Goal: Task Accomplishment & Management: Complete application form

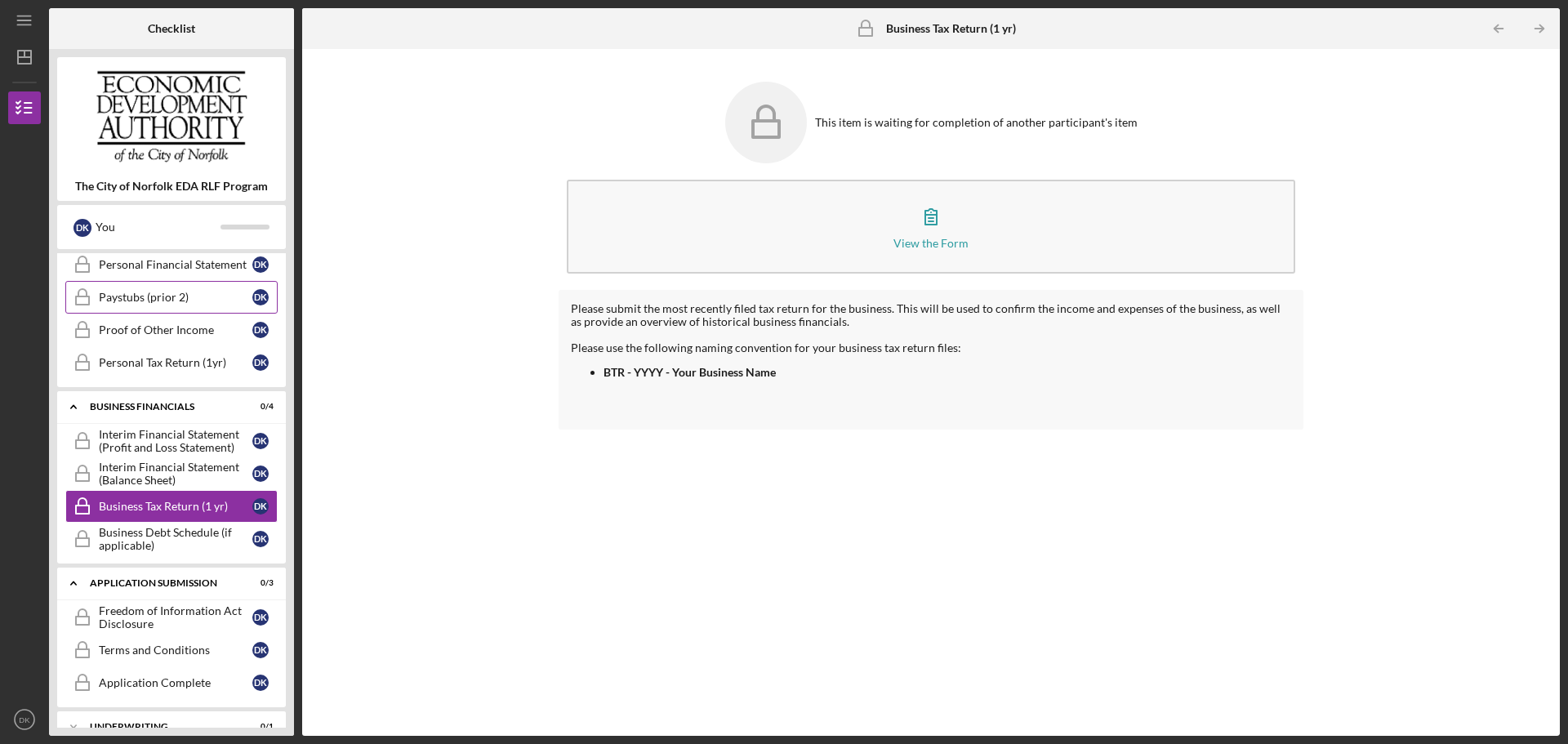
scroll to position [604, 0]
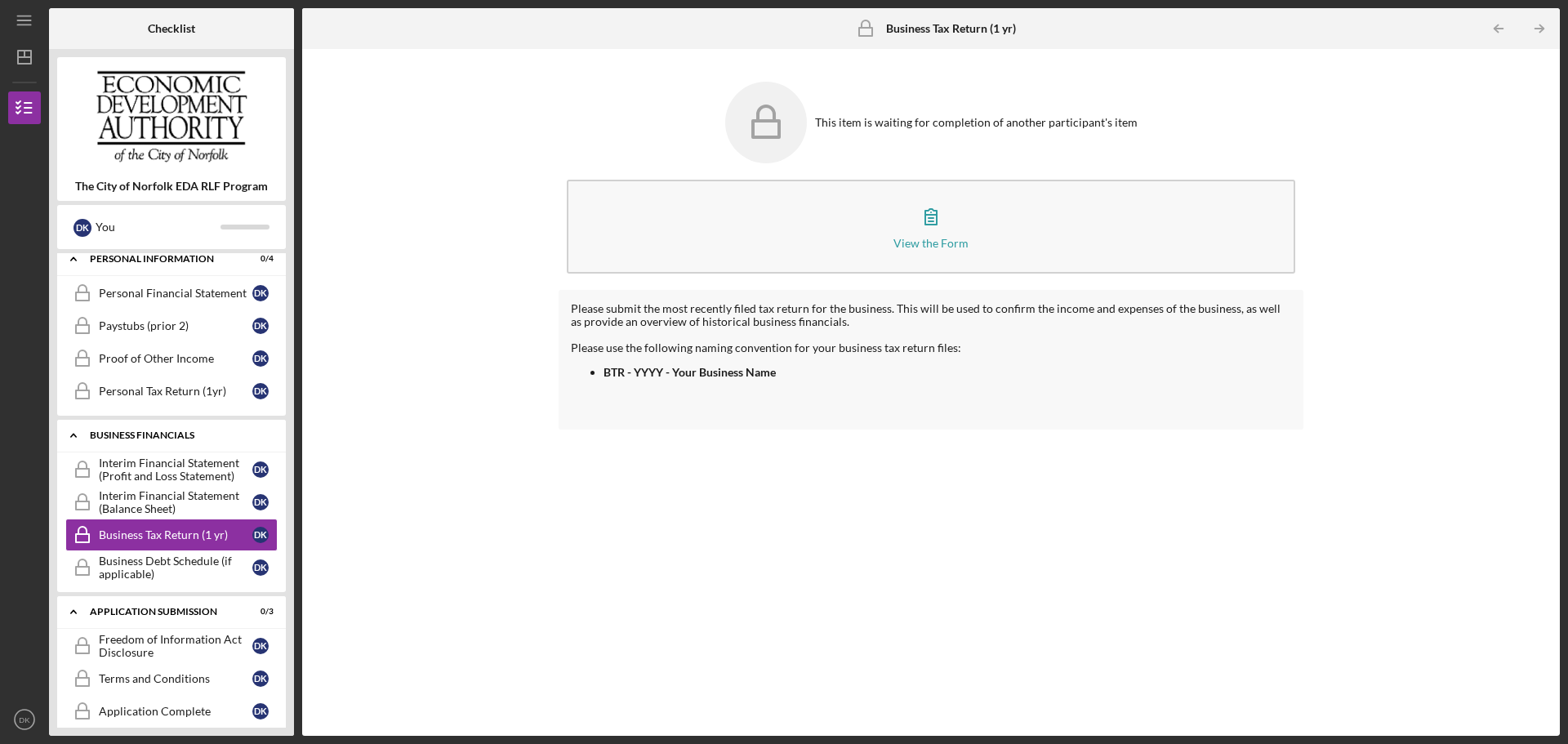
click at [155, 422] on div "Icon/Expander Business Financials 0 / 4" at bounding box center [171, 436] width 228 height 34
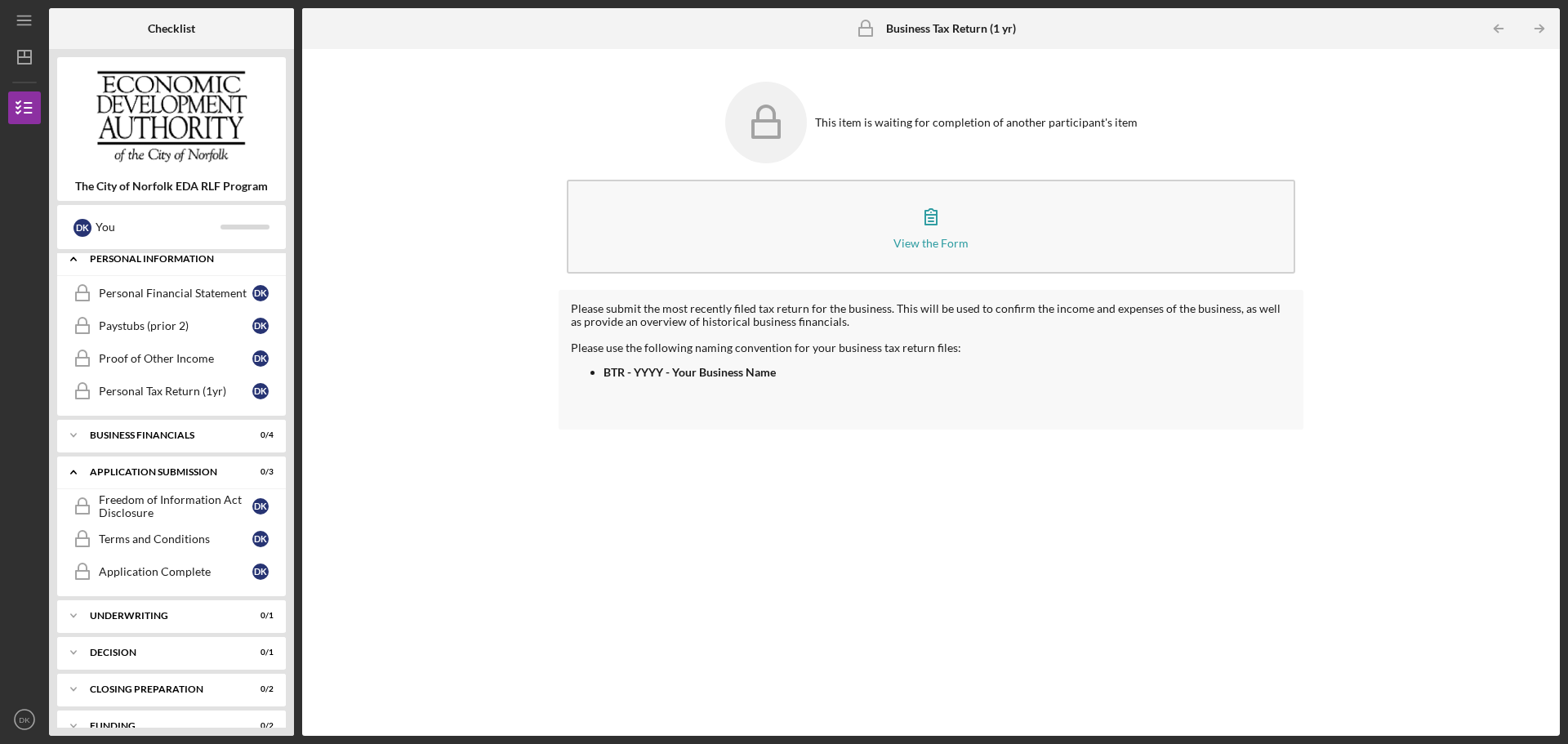
click at [156, 258] on div "Personal Information" at bounding box center [178, 259] width 176 height 10
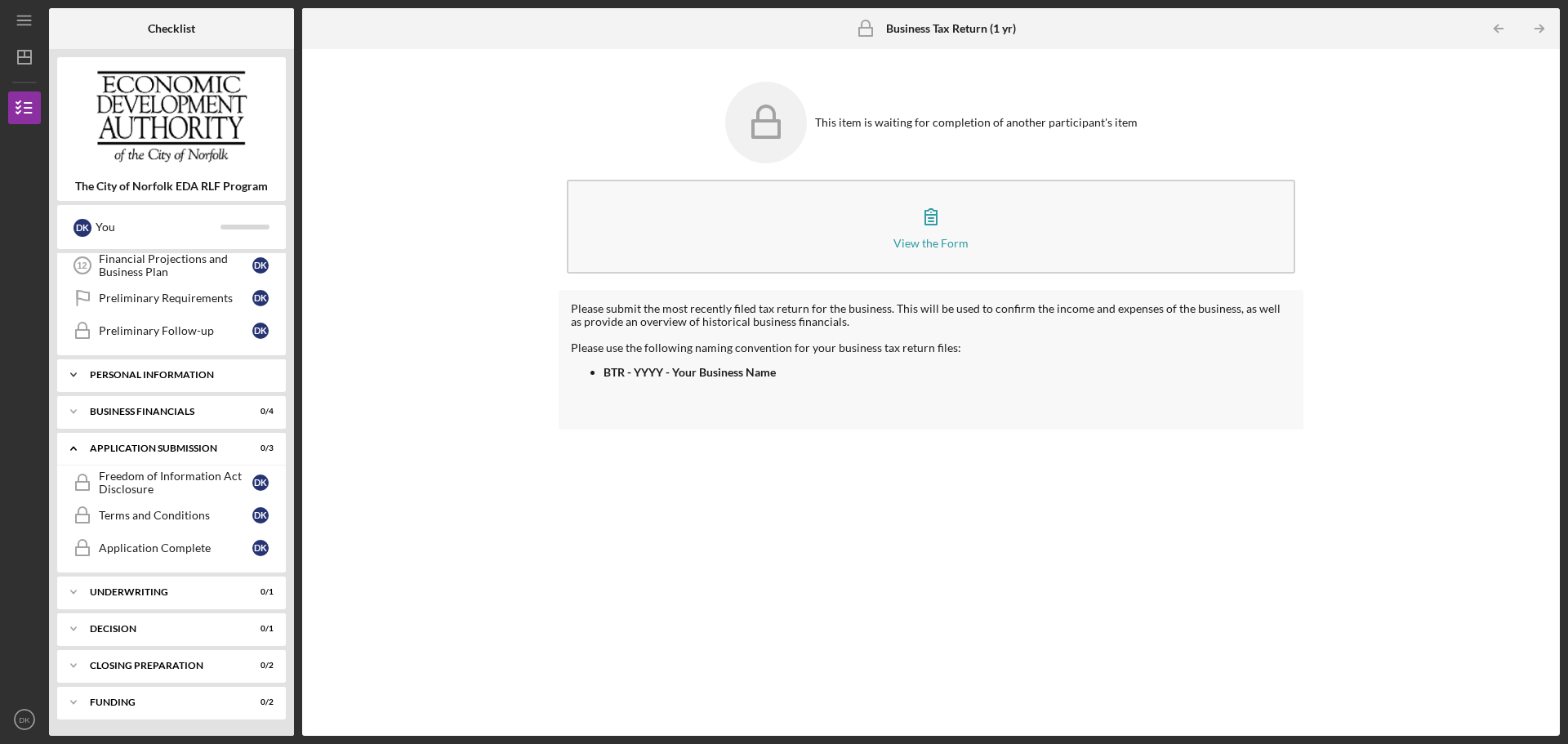
scroll to position [488, 0]
click at [155, 453] on div "Icon/Expander Application Submission 0 / 3" at bounding box center [171, 449] width 228 height 34
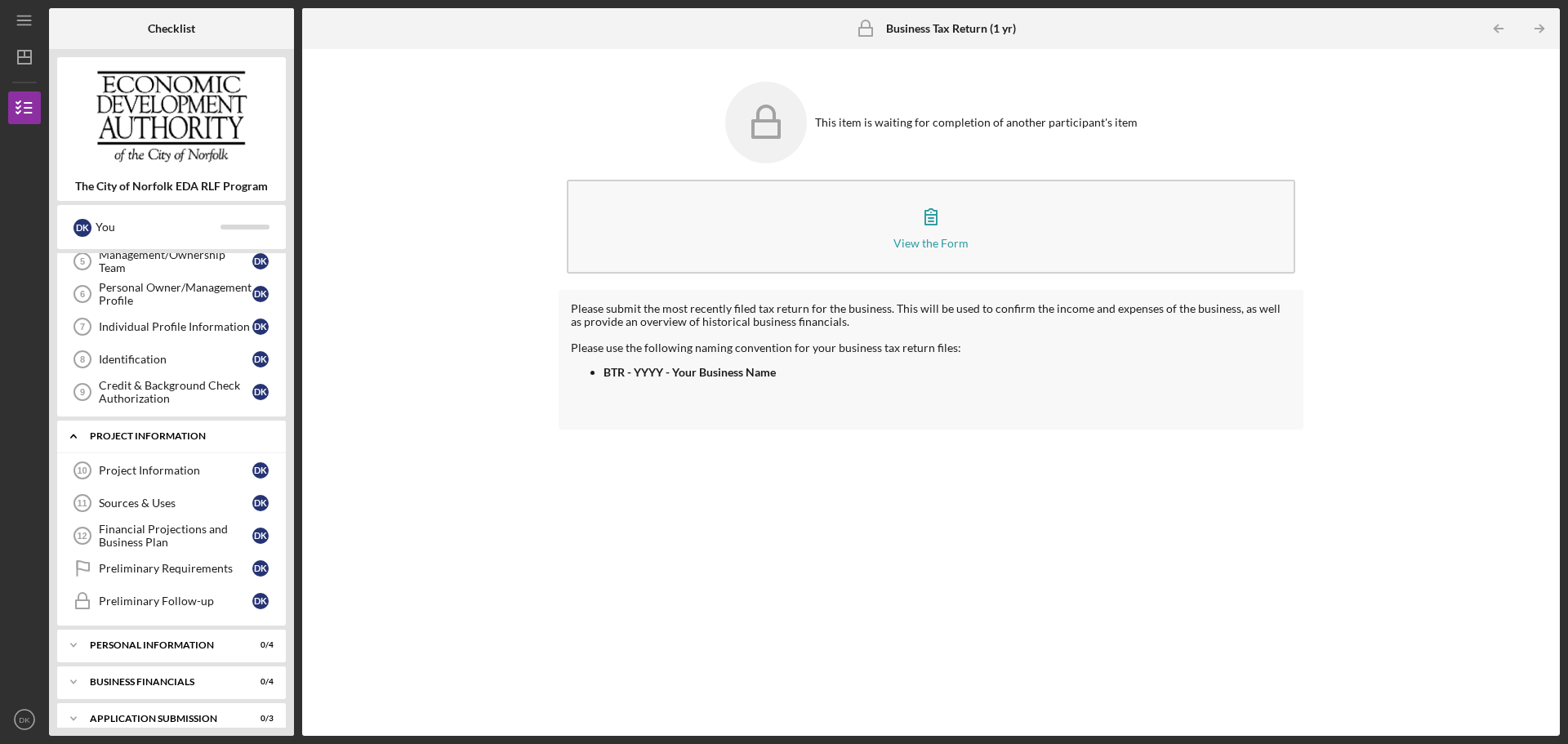
click at [157, 439] on div "PROJECT INFORMATION" at bounding box center [178, 435] width 176 height 10
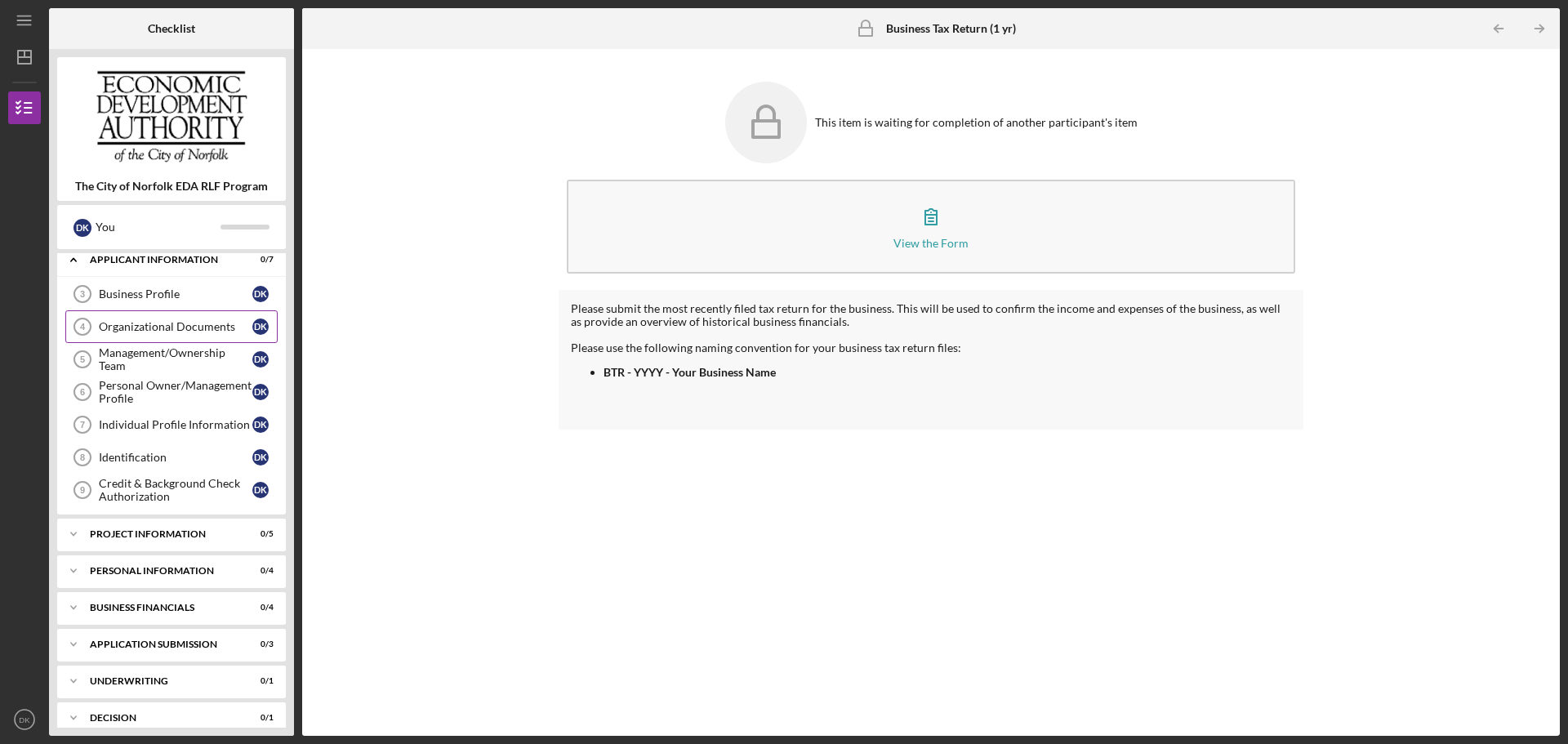
scroll to position [0, 0]
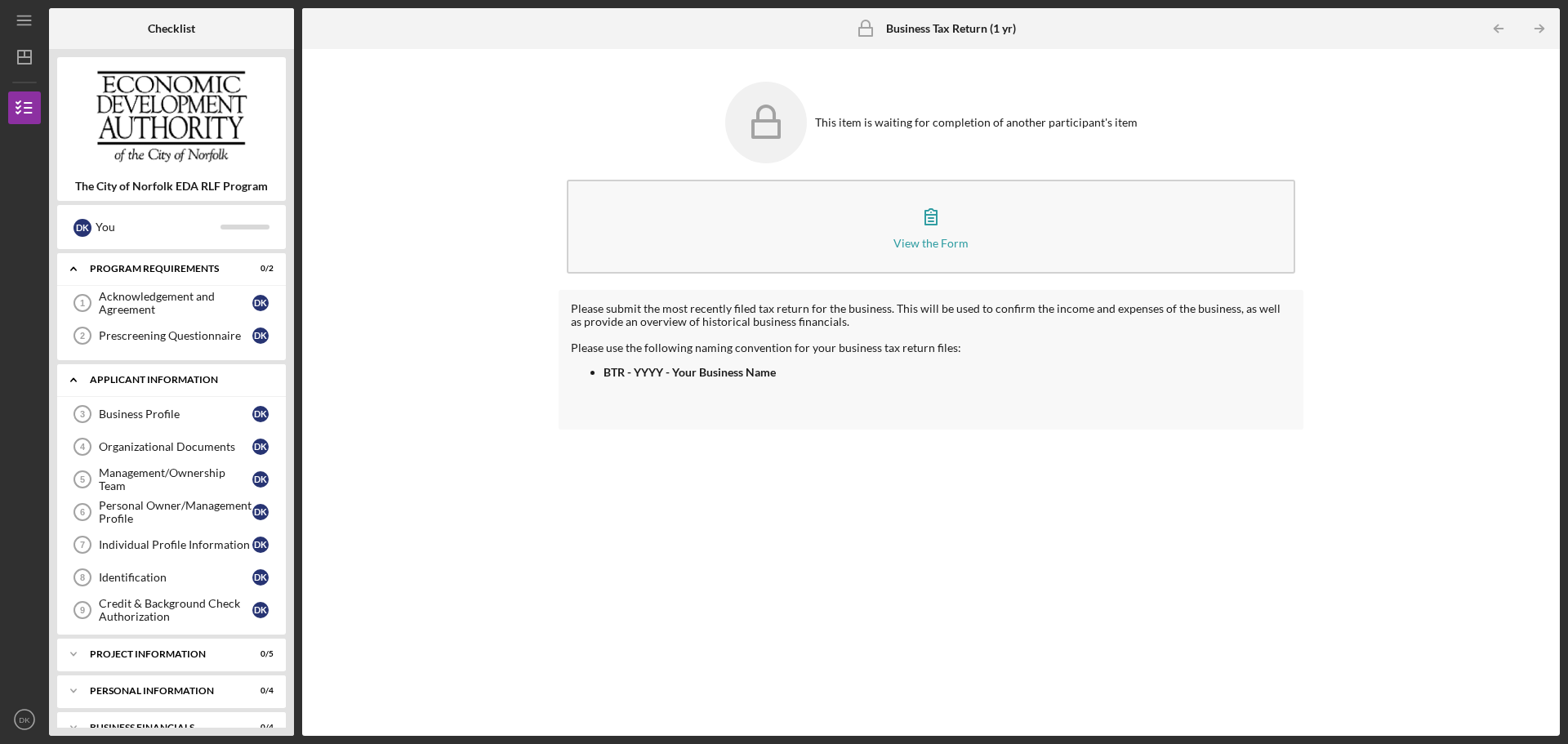
click at [173, 387] on div "Icon/Expander APPLICANT INFORMATION 0 / 7" at bounding box center [171, 380] width 228 height 34
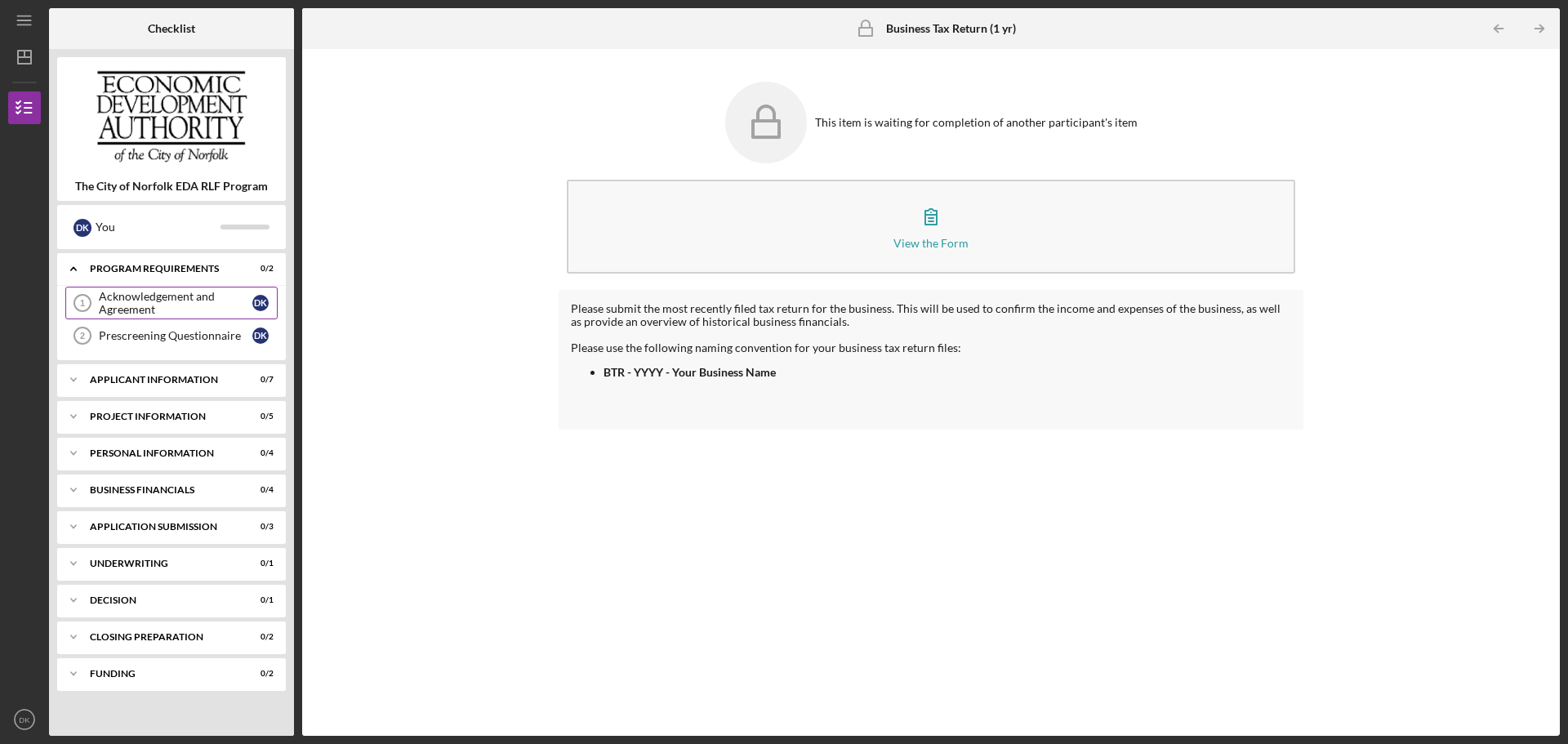
click at [169, 316] on div "Acknowledgement and Agreement" at bounding box center [176, 302] width 153 height 26
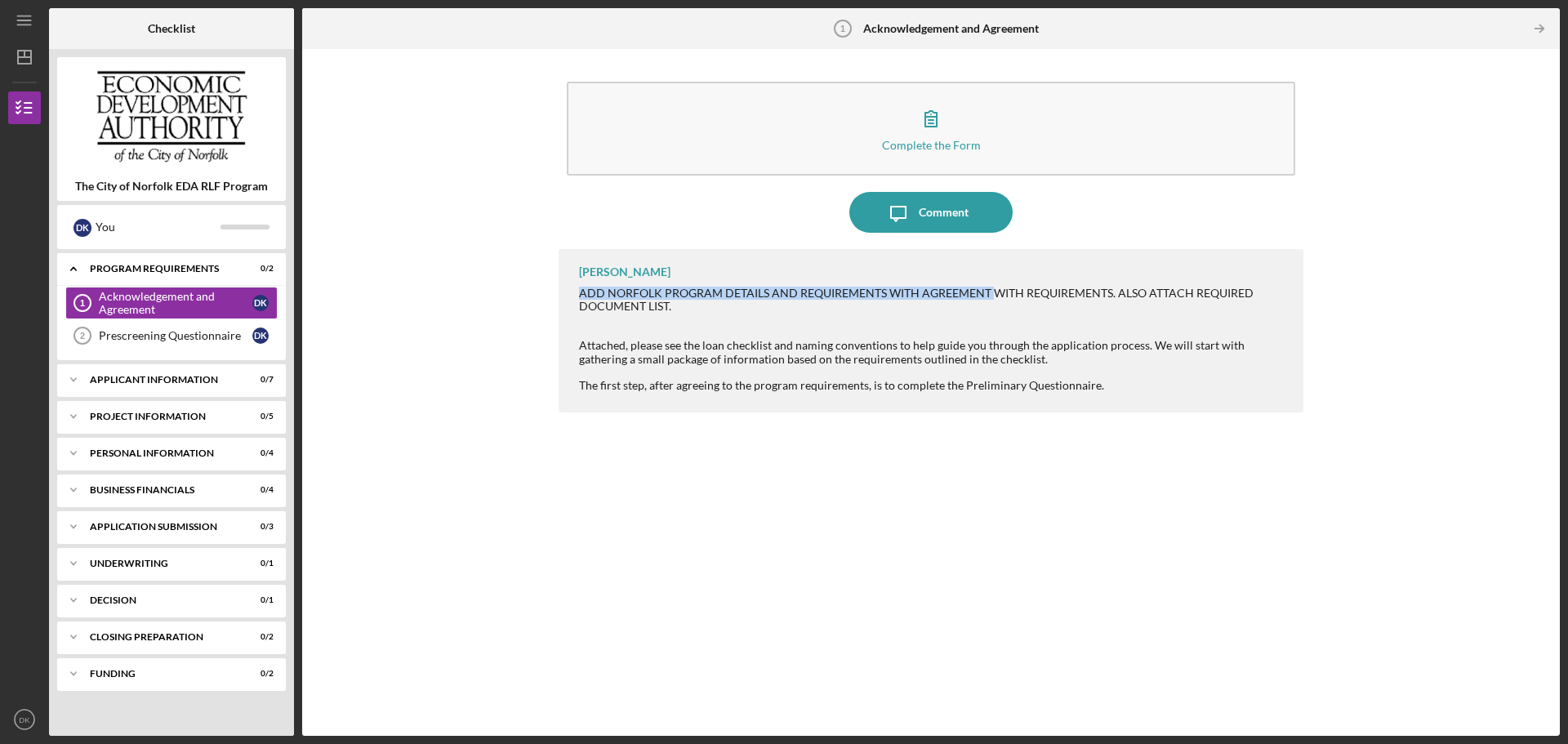
click at [988, 294] on div "ADD NORFOLK PROGRAM DETAILS AND REQUIREMENTS WITH AGREEMENT WITH REQUIREMENTS. …" at bounding box center [933, 299] width 709 height 26
click at [986, 299] on div "ADD NORFOLK PROGRAM DETAILS AND REQUIREMENTS WITH AGREEMENT WITH REQUIREMENTS. …" at bounding box center [933, 299] width 709 height 26
drag, startPoint x: 986, startPoint y: 290, endPoint x: 572, endPoint y: 299, distance: 414.1
click at [572, 299] on div "[PERSON_NAME] ADD NORFOLK PROGRAM DETAILS AND REQUIREMENTS WITH AGREEMENT WITH …" at bounding box center [931, 330] width 745 height 163
click at [872, 302] on div "ADD NORFOLK PROGRAM DETAILS AND REQUIREMENTS WITH AGREEMENT WITH REQUIREMENTS. …" at bounding box center [933, 299] width 709 height 26
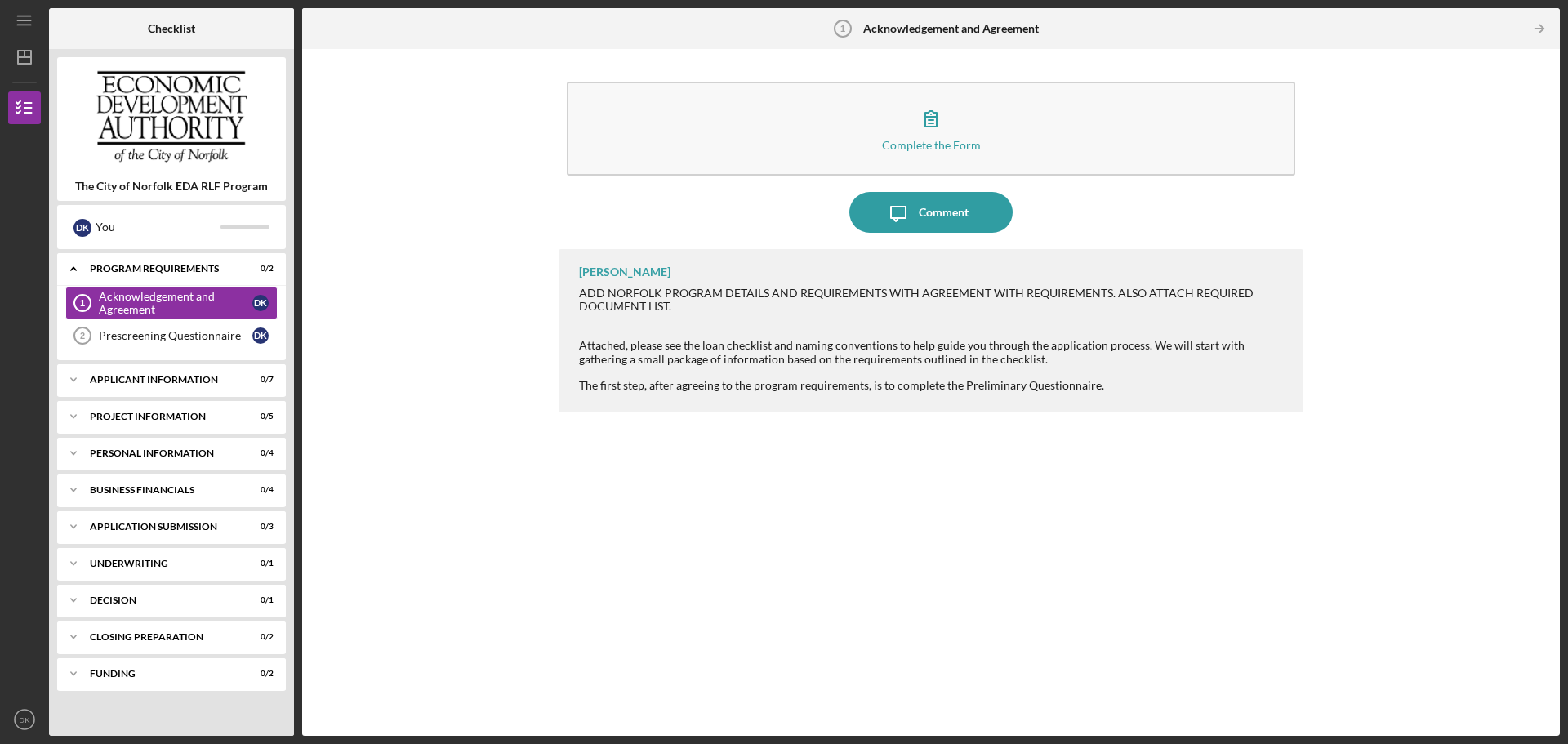
drag, startPoint x: 989, startPoint y: 371, endPoint x: 998, endPoint y: 368, distance: 9.5
click at [995, 369] on div at bounding box center [933, 372] width 709 height 13
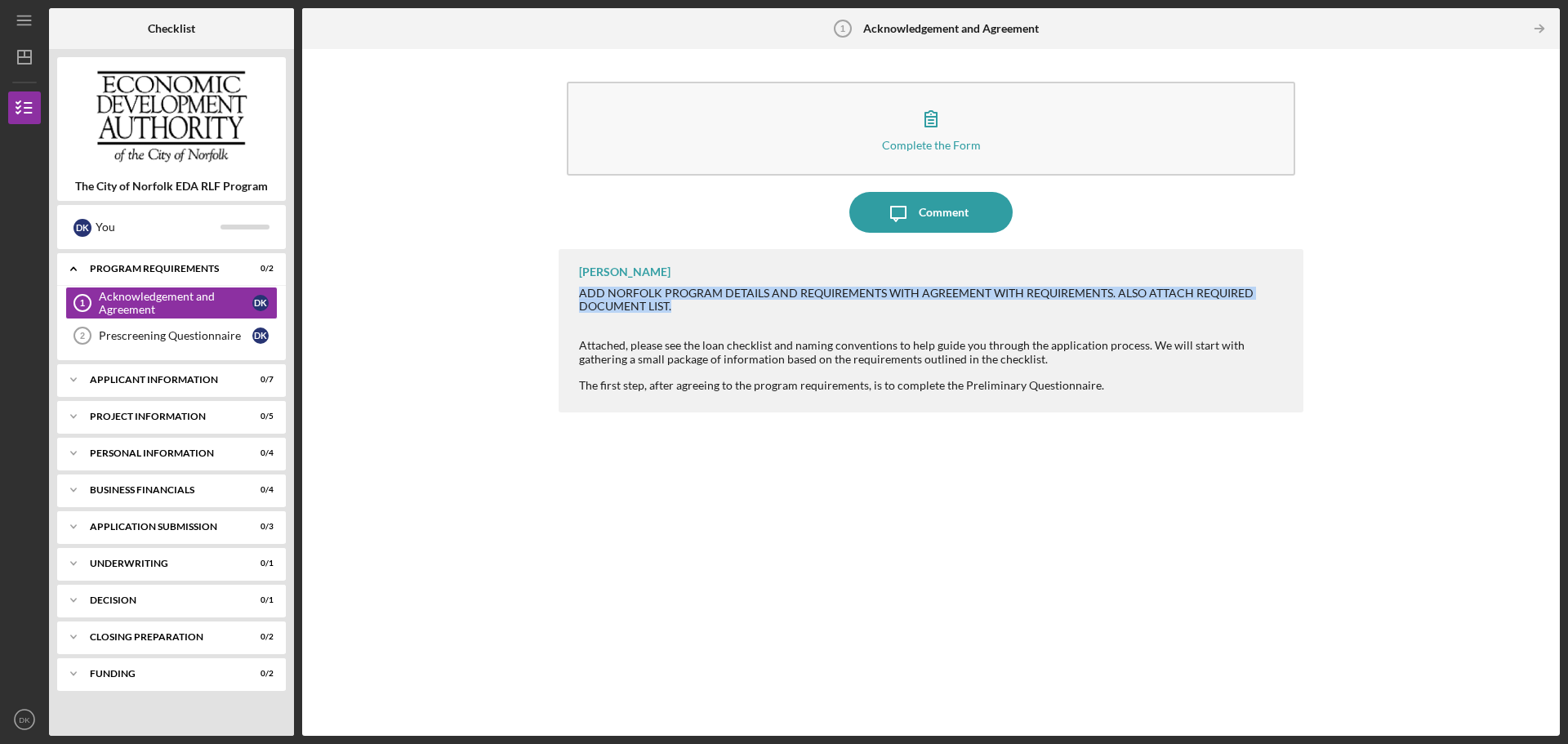
drag, startPoint x: 581, startPoint y: 288, endPoint x: 924, endPoint y: 302, distance: 343.3
click at [924, 302] on div "ADD NORFOLK PROGRAM DETAILS AND REQUIREMENTS WITH AGREEMENT WITH REQUIREMENTS. …" at bounding box center [933, 299] width 709 height 26
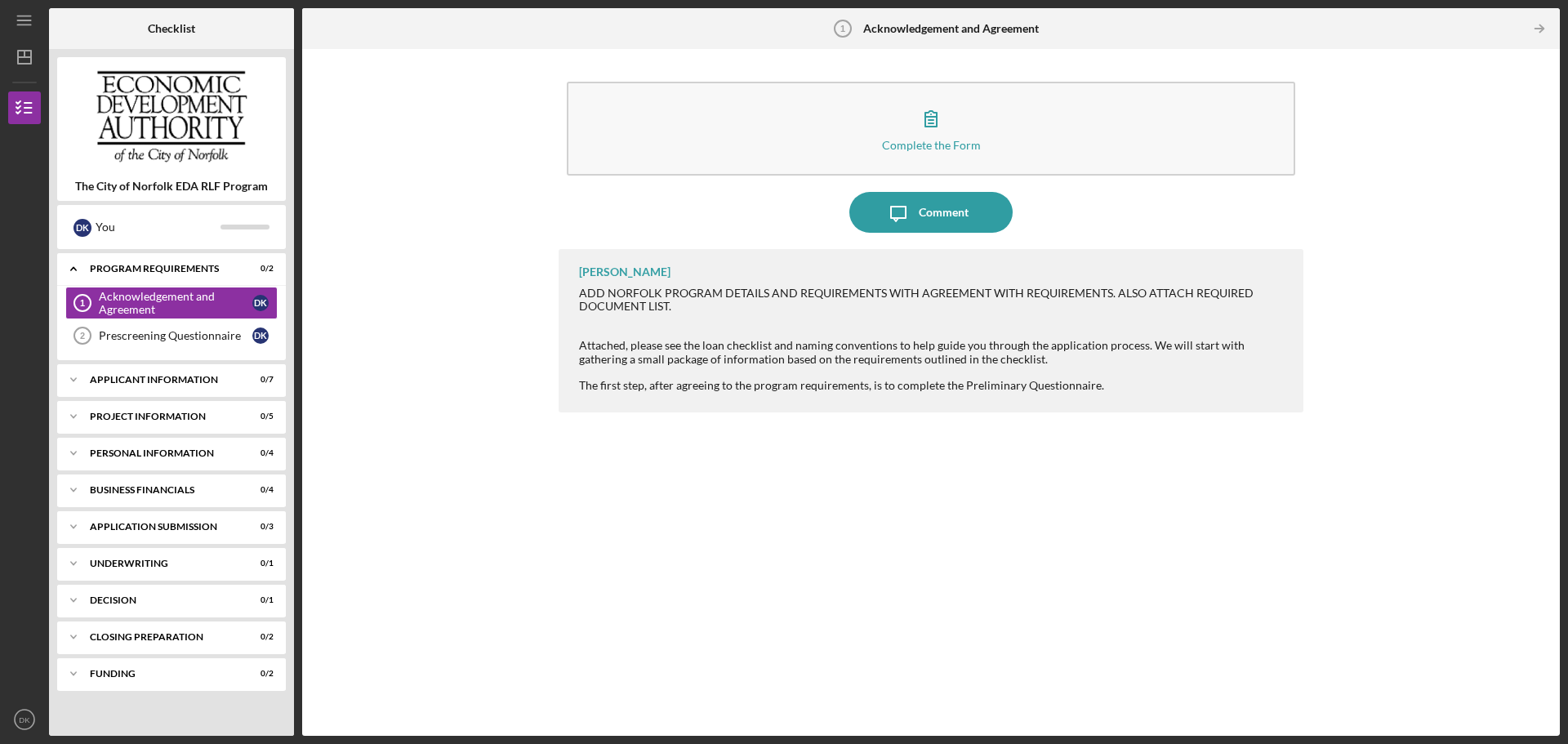
click at [941, 324] on div at bounding box center [933, 319] width 709 height 13
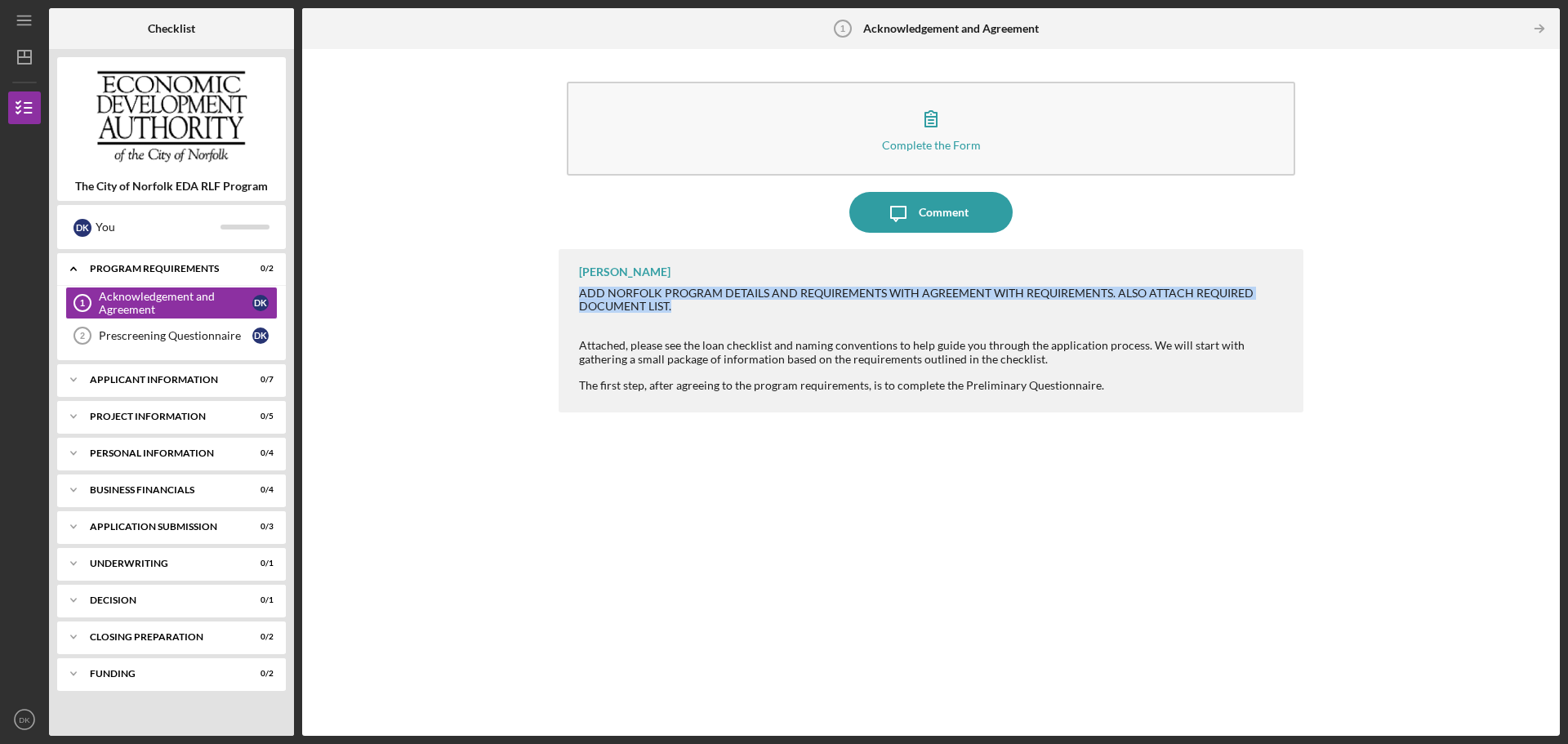
drag, startPoint x: 580, startPoint y: 293, endPoint x: 979, endPoint y: 301, distance: 399.1
click at [979, 301] on div "ADD NORFOLK PROGRAM DETAILS AND REQUIREMENTS WITH AGREEMENT WITH REQUIREMENTS. …" at bounding box center [933, 299] width 709 height 26
drag, startPoint x: 581, startPoint y: 294, endPoint x: 935, endPoint y: 294, distance: 354.0
click at [935, 294] on div "ADD NORFOLK PROGRAM DETAILS AND REQUIREMENTS WITH AGREEMENT WITH REQUIREMENTS. …" at bounding box center [933, 299] width 709 height 26
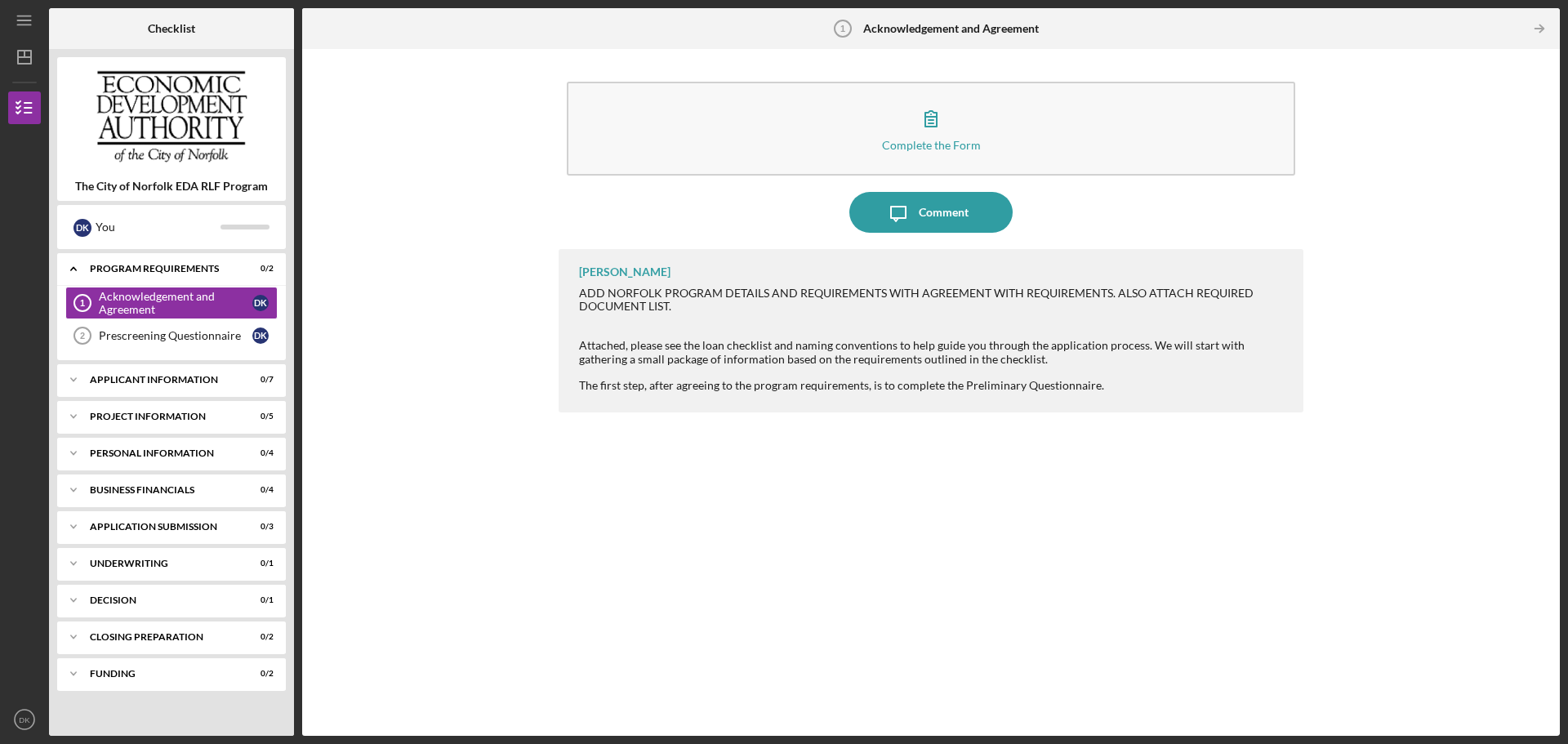
drag, startPoint x: 941, startPoint y: 307, endPoint x: 963, endPoint y: 670, distance: 363.7
click at [941, 308] on div "ADD NORFOLK PROGRAM DETAILS AND REQUIREMENTS WITH AGREEMENT WITH REQUIREMENTS. …" at bounding box center [933, 299] width 709 height 26
